Goal: Task Accomplishment & Management: Manage account settings

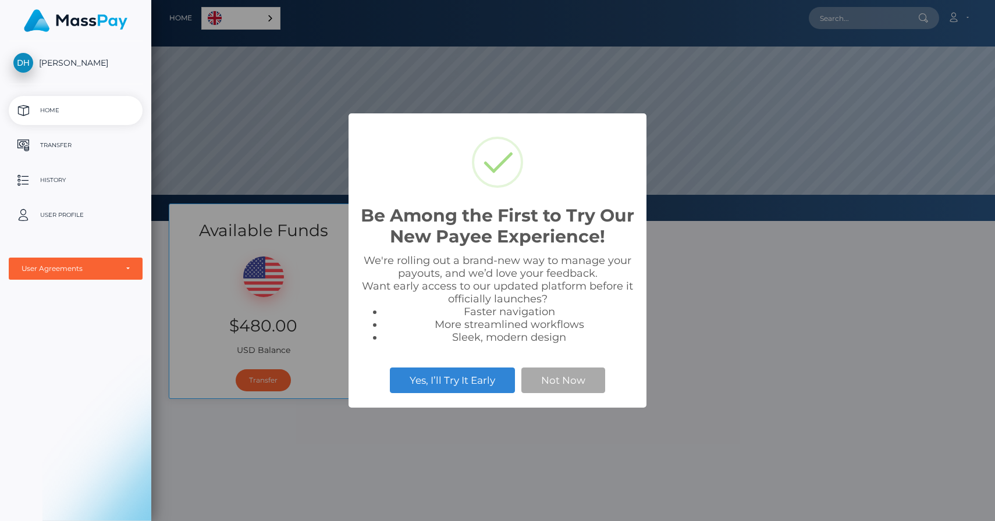
scroll to position [221, 844]
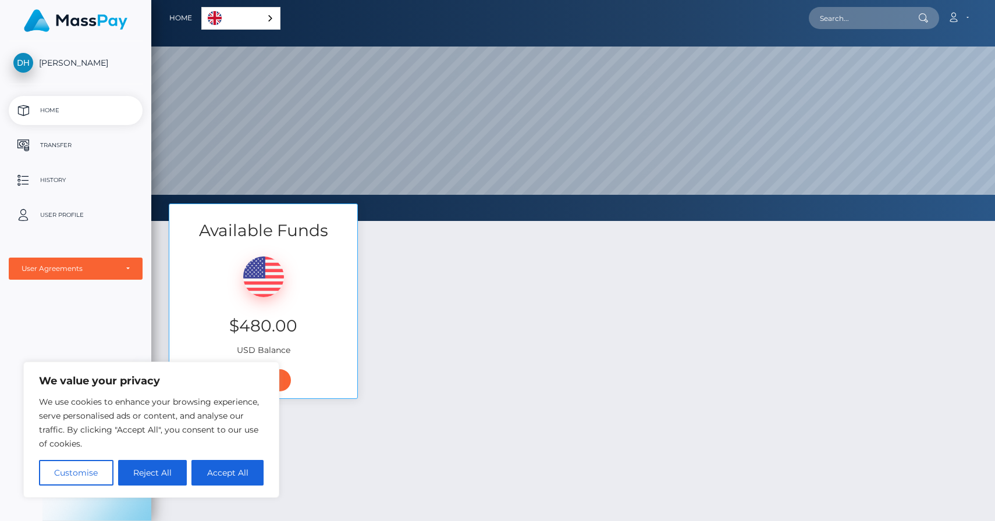
drag, startPoint x: 170, startPoint y: 475, endPoint x: 188, endPoint y: 390, distance: 86.7
click at [187, 391] on div "We value your privacy We use cookies to enhance your browsing experience, serve…" at bounding box center [151, 430] width 225 height 112
click at [164, 473] on button "Reject All" at bounding box center [152, 473] width 69 height 26
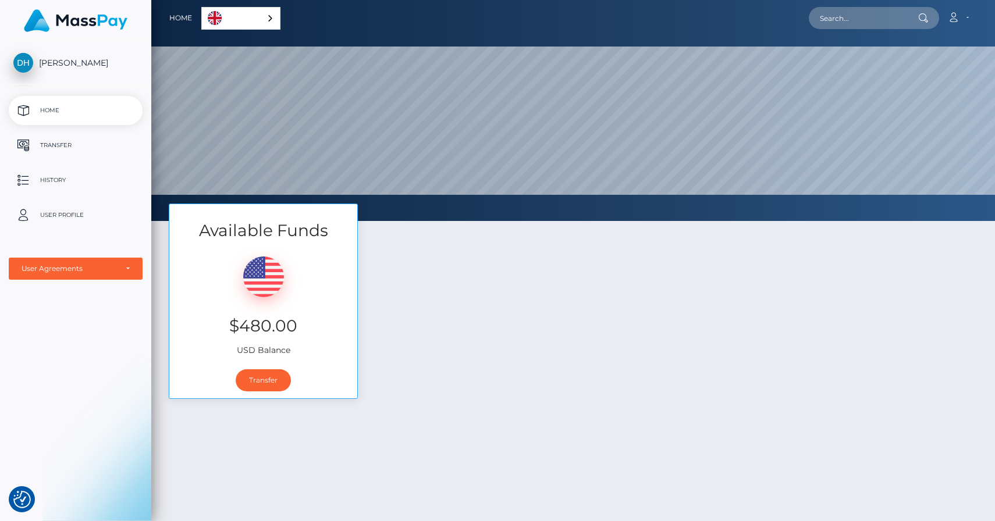
click at [62, 147] on p "Transfer" at bounding box center [75, 145] width 125 height 17
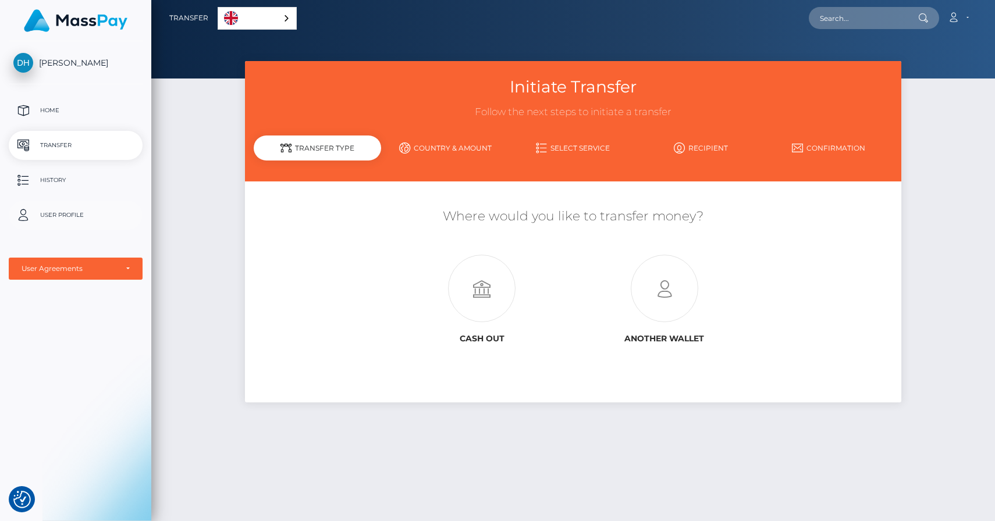
click at [67, 215] on p "User Profile" at bounding box center [75, 215] width 125 height 17
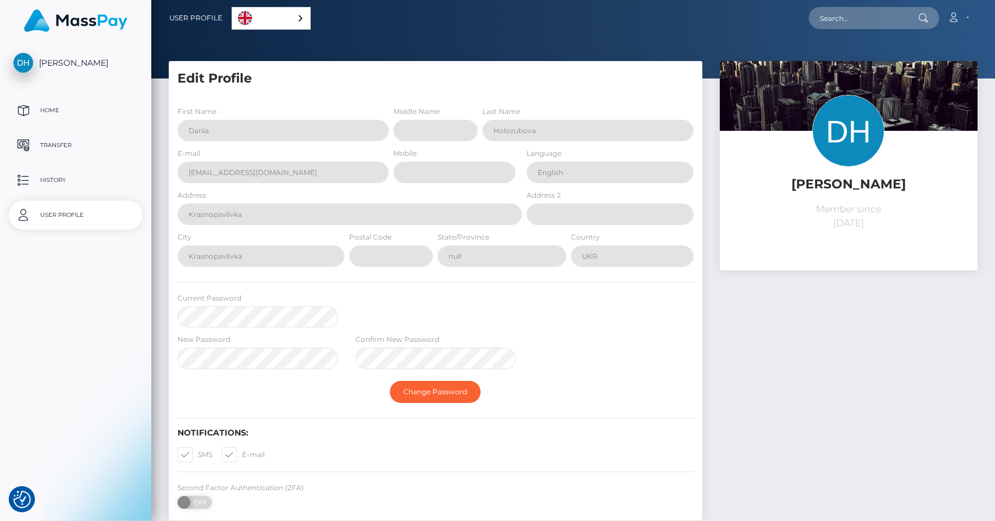
select select
click at [135, 267] on div "User Agreements" at bounding box center [76, 269] width 134 height 22
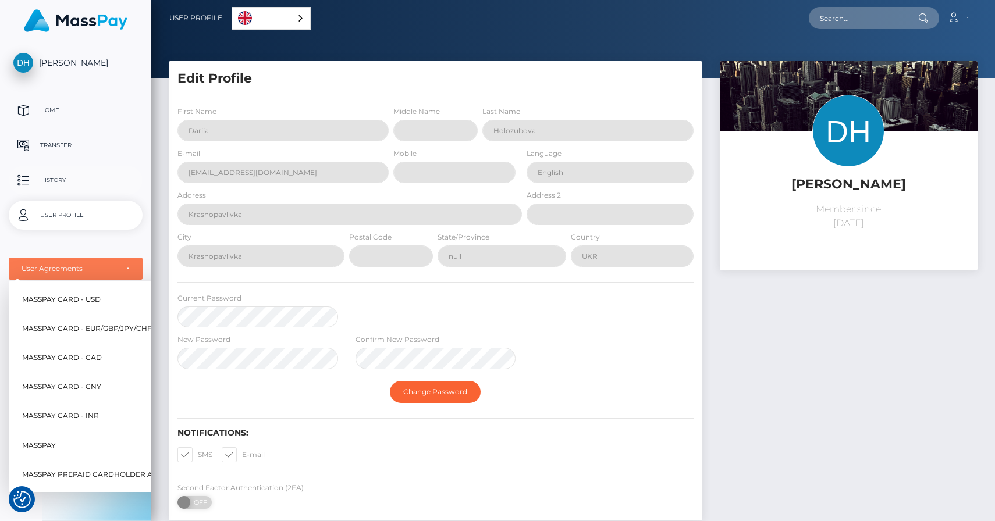
click at [59, 182] on p "History" at bounding box center [75, 180] width 125 height 17
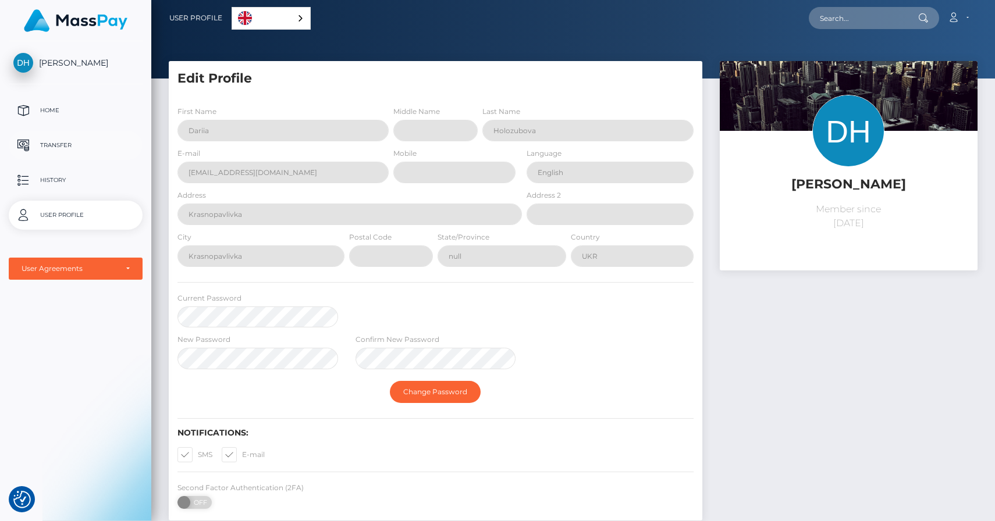
click at [55, 147] on p "Transfer" at bounding box center [75, 145] width 125 height 17
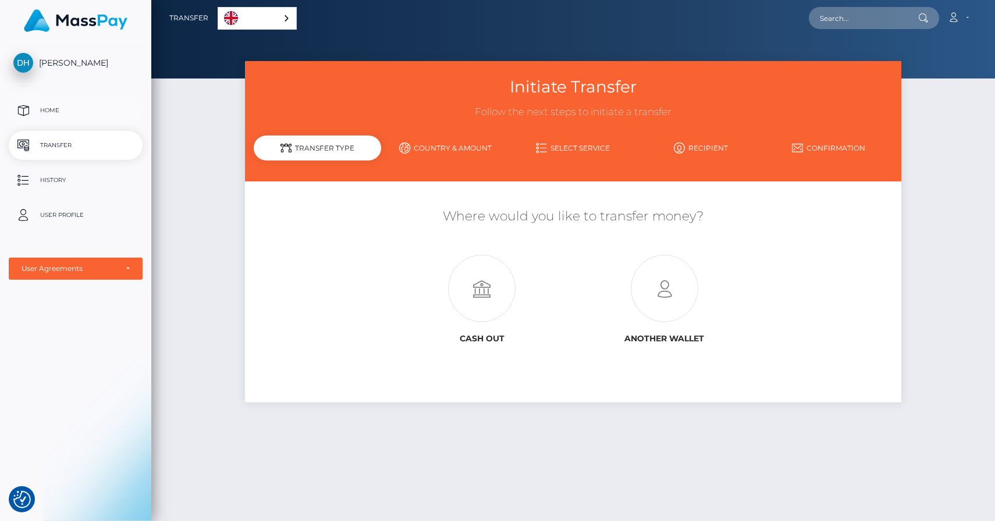
click at [78, 104] on p "Home" at bounding box center [75, 110] width 125 height 17
click at [481, 285] on icon at bounding box center [482, 288] width 182 height 67
click at [464, 148] on link "Country & Amount" at bounding box center [445, 148] width 128 height 20
click at [444, 144] on link "Country & Amount" at bounding box center [445, 148] width 128 height 20
click at [565, 148] on link "Select Service" at bounding box center [573, 148] width 128 height 20
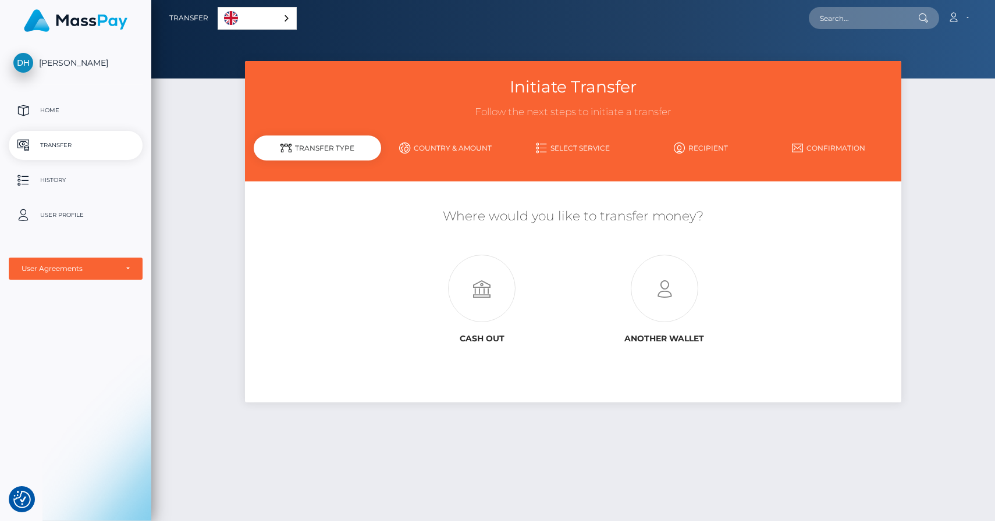
click at [457, 150] on link "Country & Amount" at bounding box center [445, 148] width 128 height 20
click at [702, 146] on link "Recipient" at bounding box center [701, 148] width 128 height 20
click at [825, 158] on link "Confirmation" at bounding box center [829, 148] width 128 height 20
click at [470, 154] on link "Country & Amount" at bounding box center [445, 148] width 128 height 20
click at [38, 111] on p "Home" at bounding box center [75, 110] width 125 height 17
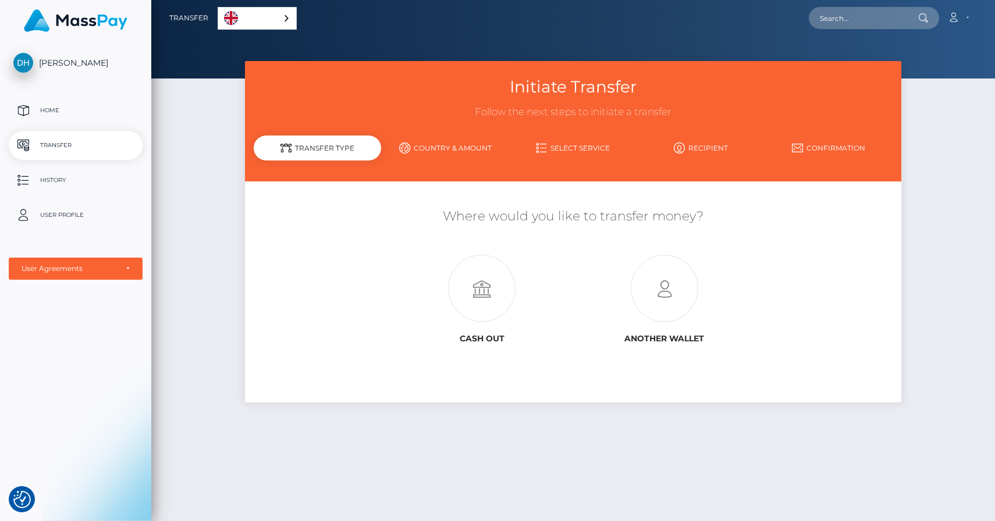
click at [56, 66] on span "[PERSON_NAME]" at bounding box center [76, 63] width 134 height 10
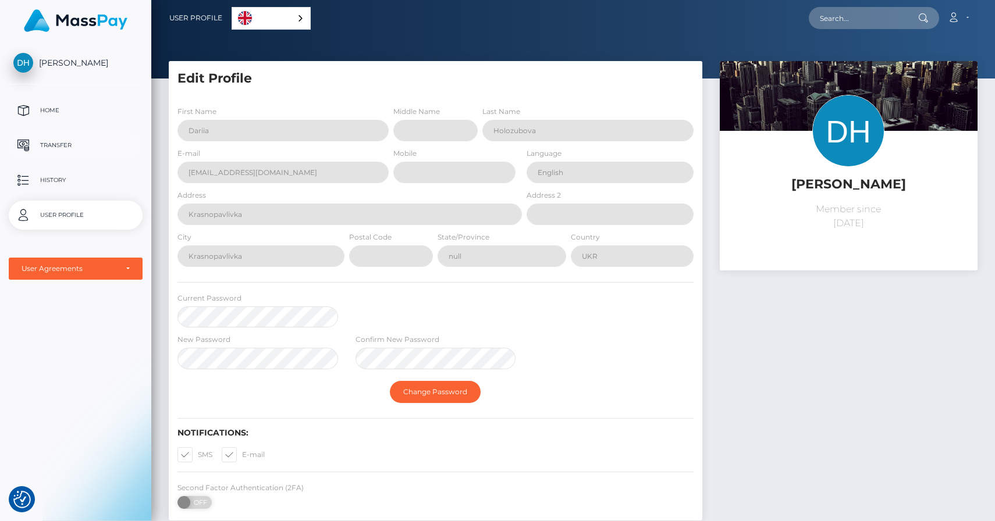
click at [49, 142] on p "Transfer" at bounding box center [75, 145] width 125 height 17
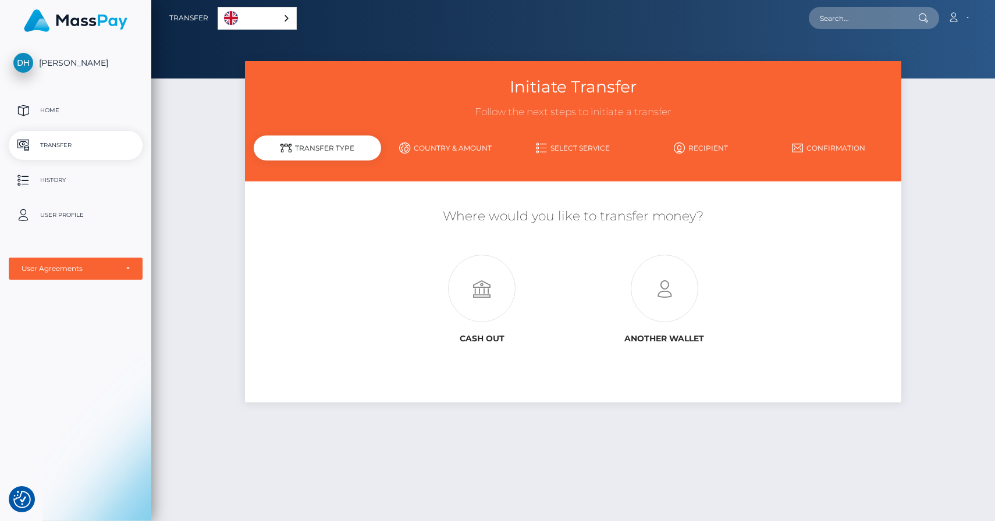
click at [454, 145] on link "Country & Amount" at bounding box center [445, 148] width 128 height 20
click at [581, 140] on link "Select Service" at bounding box center [573, 148] width 128 height 20
click at [712, 148] on link "Recipient" at bounding box center [701, 148] width 128 height 20
click at [813, 151] on link "Confirmation" at bounding box center [829, 148] width 128 height 20
click at [472, 304] on icon at bounding box center [482, 288] width 182 height 67
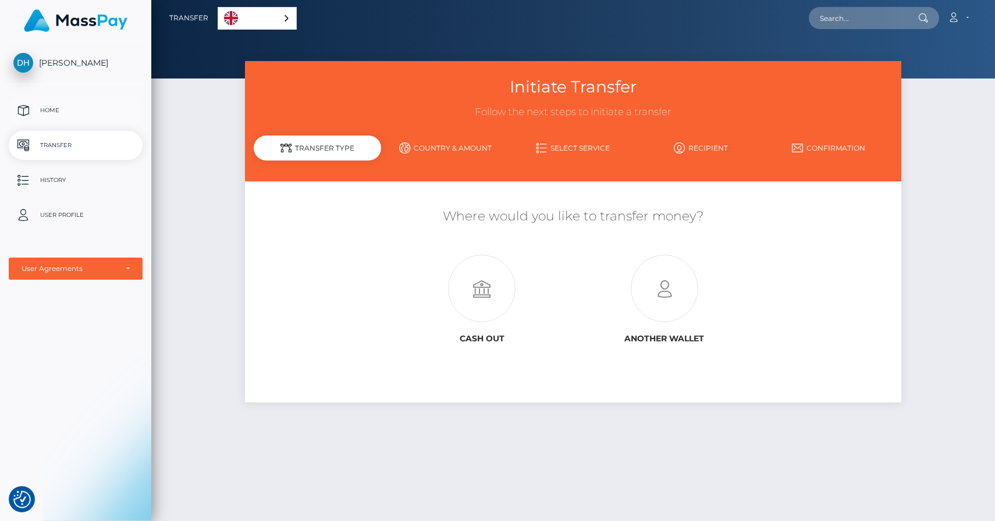
click at [77, 113] on p "Home" at bounding box center [75, 110] width 125 height 17
click at [482, 299] on icon at bounding box center [482, 288] width 182 height 67
click at [442, 148] on link "Country & Amount" at bounding box center [445, 148] width 128 height 20
click at [557, 144] on link "Select Service" at bounding box center [573, 148] width 128 height 20
click at [702, 151] on link "Recipient" at bounding box center [701, 148] width 128 height 20
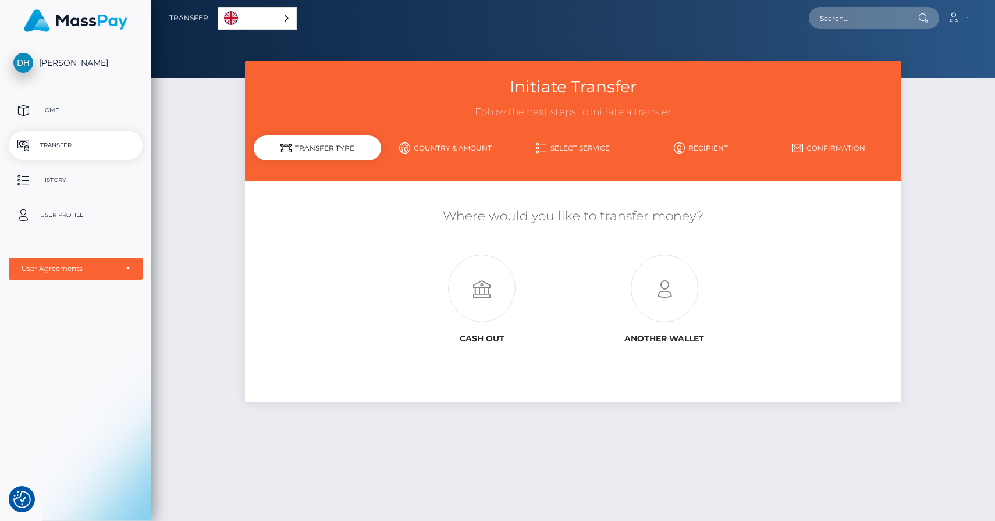
click at [812, 150] on link "Confirmation" at bounding box center [829, 148] width 128 height 20
click at [946, 34] on nav "Transfer English Español 中文 (简体) Português (Brasil) Account Logout" at bounding box center [573, 18] width 844 height 36
click at [952, 27] on link "Account" at bounding box center [958, 18] width 34 height 24
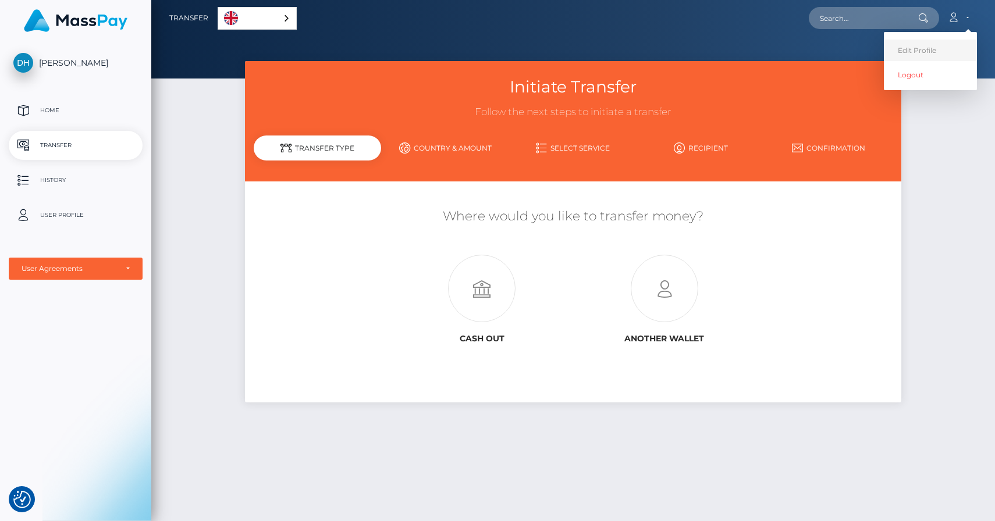
click at [917, 54] on link "Edit Profile" at bounding box center [930, 51] width 93 height 22
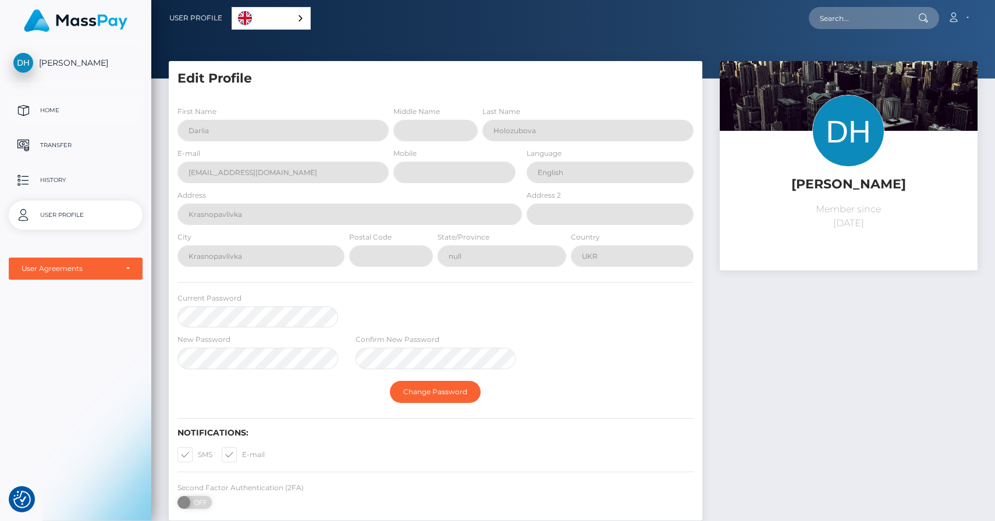
click at [66, 113] on p "Home" at bounding box center [75, 110] width 125 height 17
click at [972, 20] on link "Account" at bounding box center [958, 18] width 34 height 24
click at [919, 73] on link "Logout" at bounding box center [930, 75] width 93 height 22
